Goal: Find specific page/section: Find specific page/section

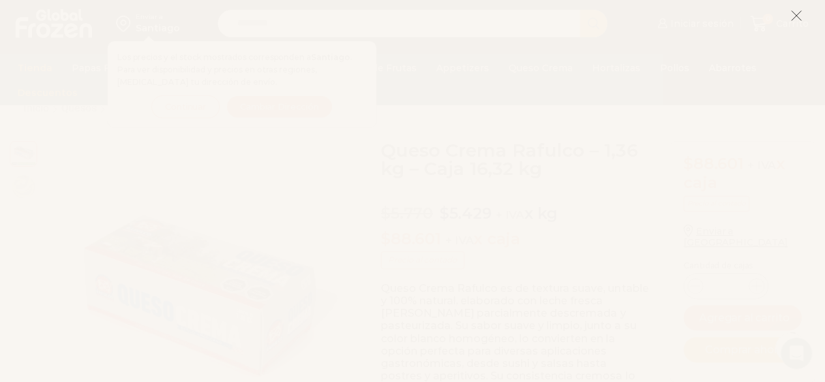
scroll to position [66, 0]
click at [796, 13] on icon at bounding box center [797, 16] width 12 height 12
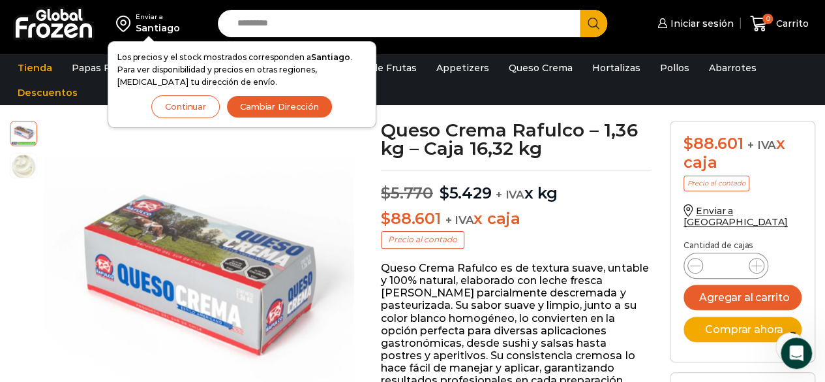
click at [192, 107] on button "Continuar" at bounding box center [185, 106] width 69 height 23
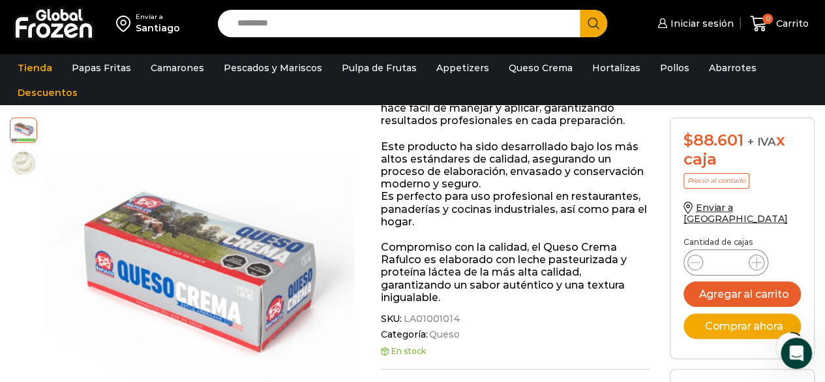
scroll to position [131, 0]
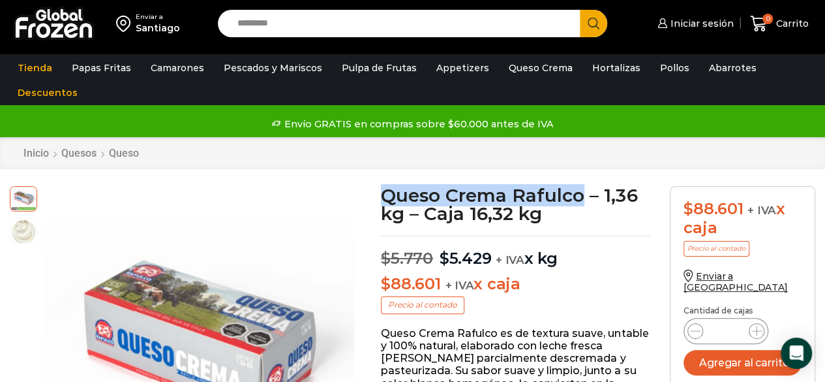
drag, startPoint x: 384, startPoint y: 190, endPoint x: 545, endPoint y: 142, distance: 168.7
click at [582, 189] on h1 "Queso Crema Rafulco – 1,36 kg – Caja 16,32 kg" at bounding box center [515, 204] width 269 height 37
copy h1 "Queso Crema Rafulco"
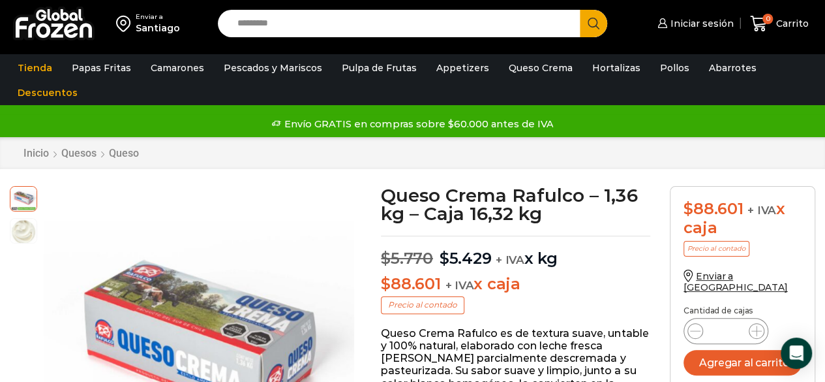
click at [353, 16] on input "Search input" at bounding box center [402, 23] width 343 height 27
paste input "**********"
click at [580, 10] on button "Search" at bounding box center [593, 23] width 27 height 27
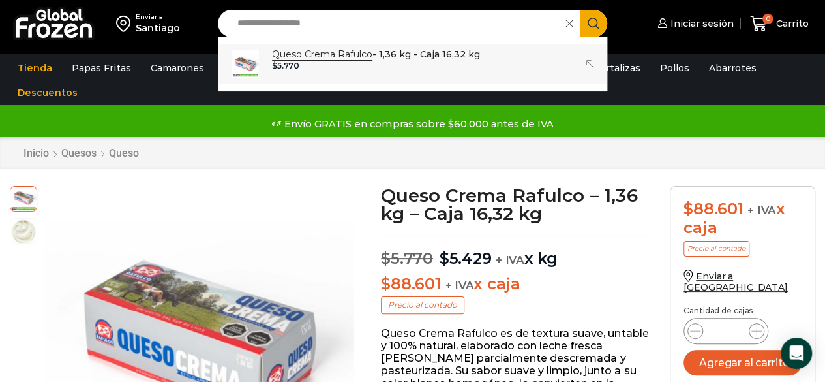
click at [362, 53] on strong "Queso Crema Rafulco" at bounding box center [322, 54] width 100 height 12
type input "**********"
